Goal: Information Seeking & Learning: Find specific fact

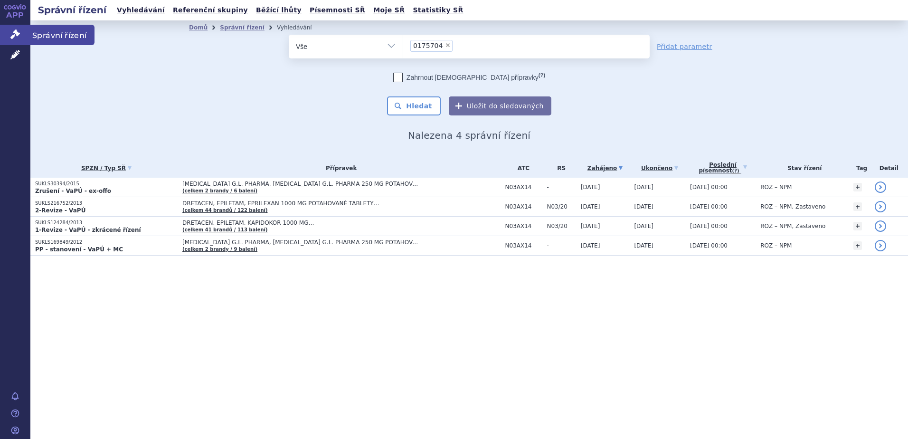
click at [51, 38] on span "Správní řízení" at bounding box center [62, 35] width 64 height 20
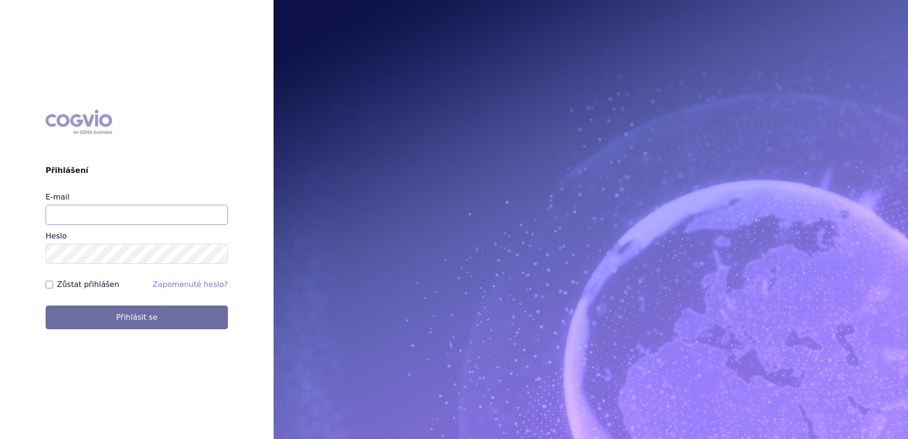
click at [142, 216] on input "E-mail" at bounding box center [137, 215] width 182 height 20
type input "Jan.strnad@ipsen.com"
click at [46, 305] on button "Přihlásit se" at bounding box center [137, 317] width 182 height 24
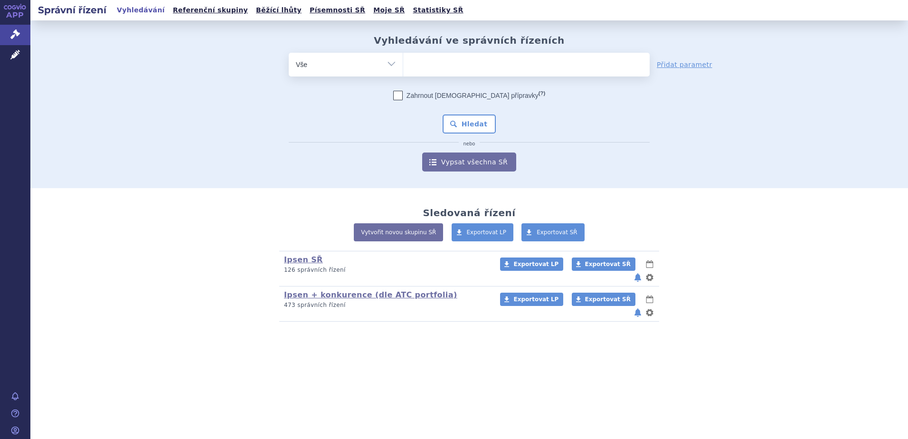
click at [431, 66] on ul at bounding box center [526, 63] width 246 height 20
click at [403, 66] on select at bounding box center [403, 64] width 0 height 24
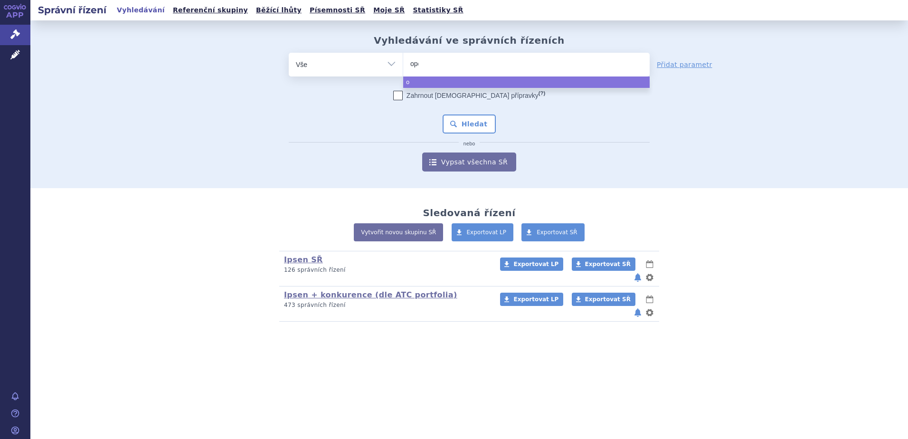
type input "opdi"
type input "opdiv"
type input "[MEDICAL_DATA]"
select select "[MEDICAL_DATA]"
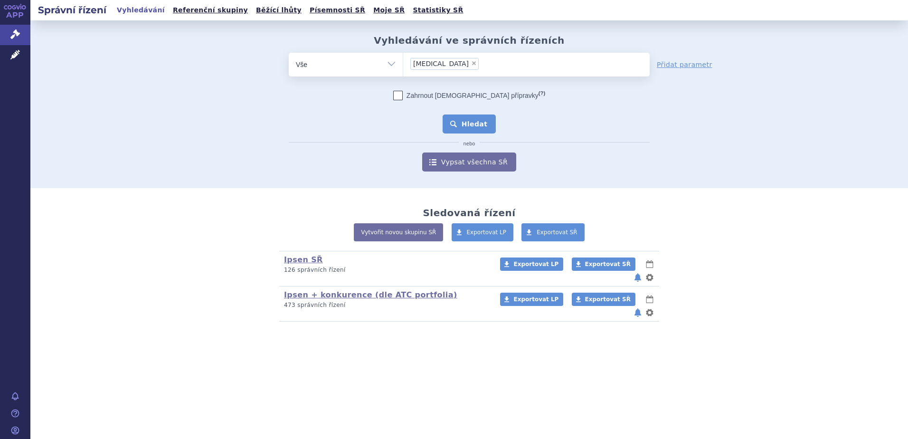
click at [463, 127] on button "Hledat" at bounding box center [470, 123] width 54 height 19
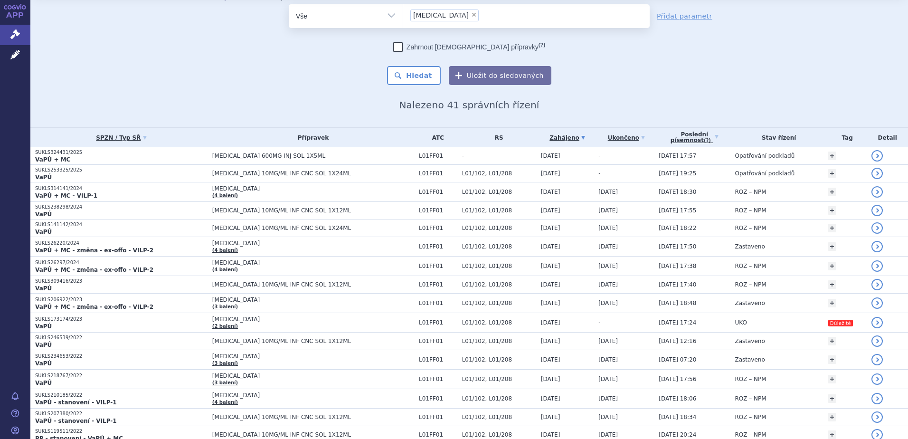
scroll to position [33, 0]
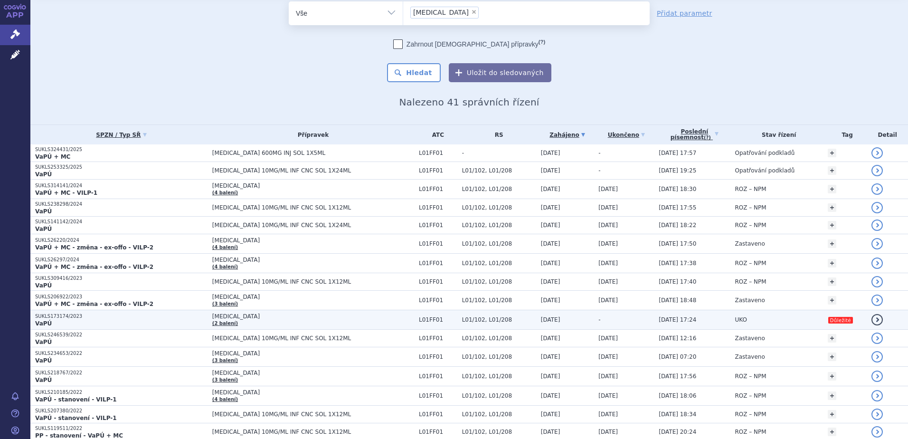
click at [256, 322] on td "OPDIVO (2 balení)" at bounding box center [311, 319] width 207 height 19
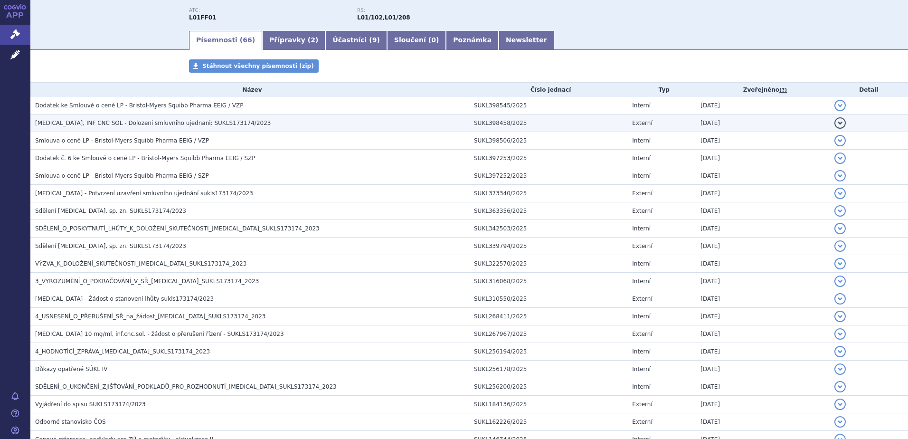
scroll to position [131, 0]
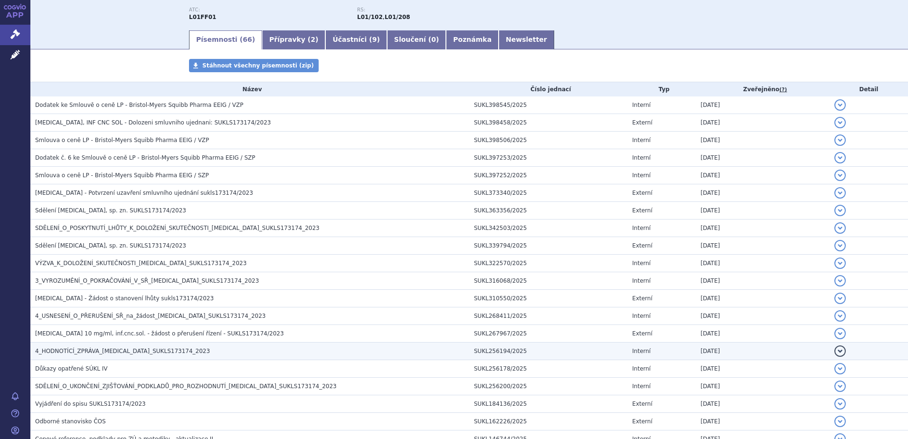
click at [144, 351] on span "4_HODNOTÍCÍ_ZPRÁVA_[MEDICAL_DATA]_SUKLS173174_2023" at bounding box center [122, 351] width 175 height 7
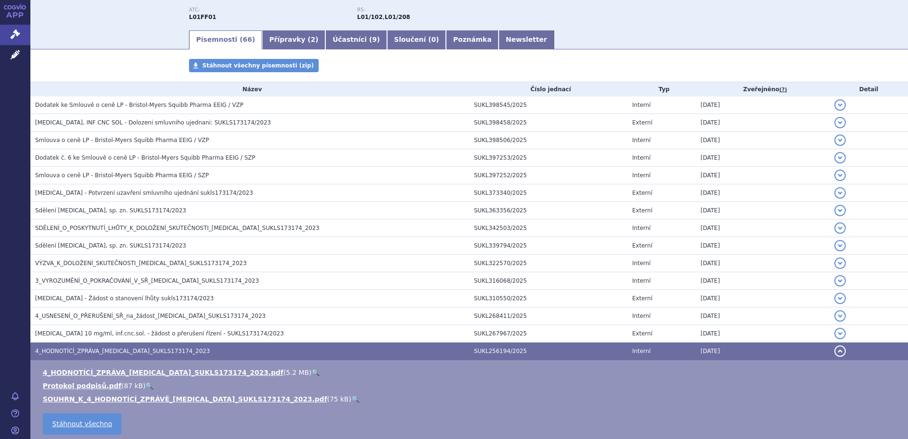
click at [312, 371] on link "🔍" at bounding box center [316, 373] width 8 height 8
